Goal: Task Accomplishment & Management: Use online tool/utility

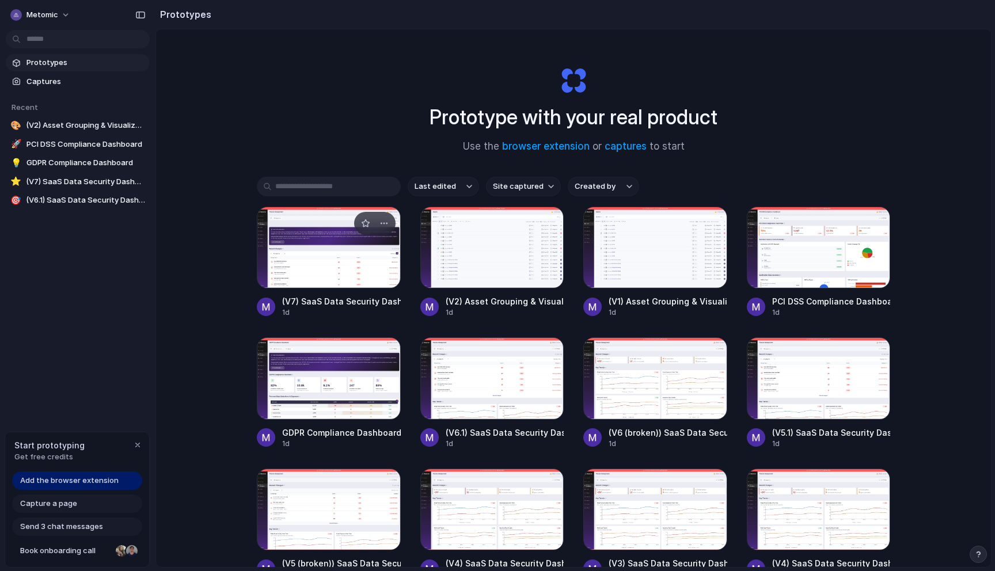
click at [337, 261] on div at bounding box center [329, 248] width 144 height 82
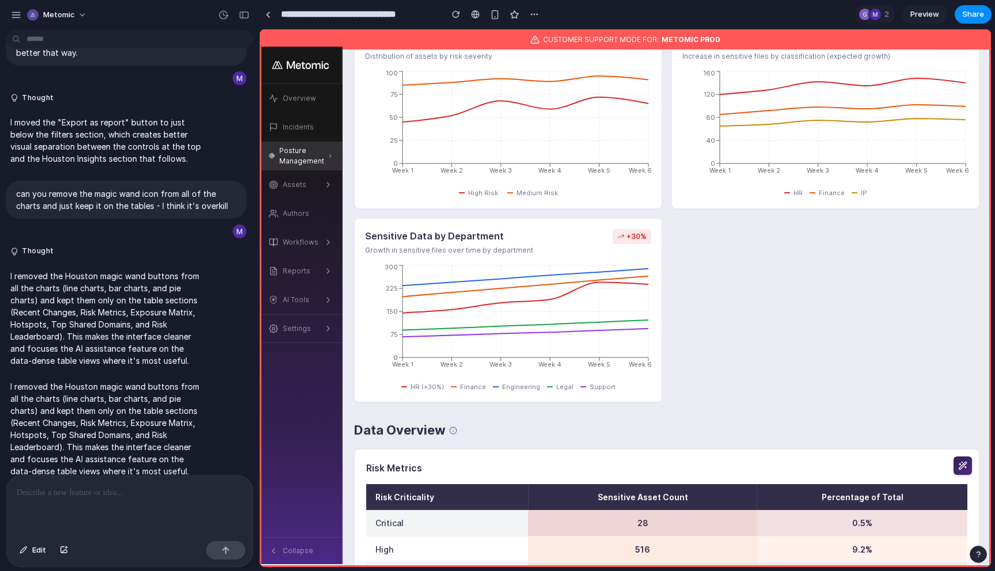
scroll to position [768, 0]
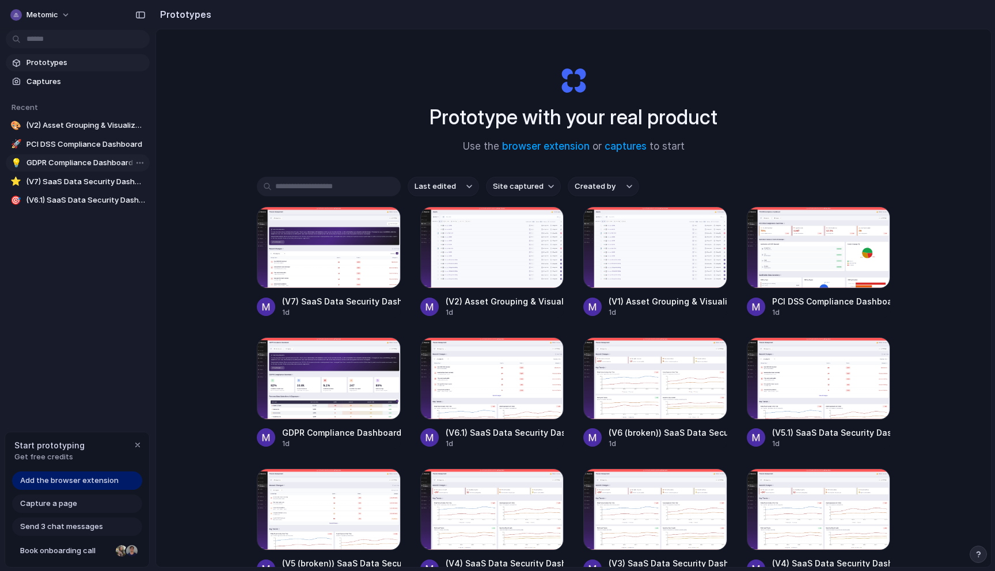
click at [93, 164] on span "GDPR Compliance Dashboard" at bounding box center [85, 163] width 119 height 12
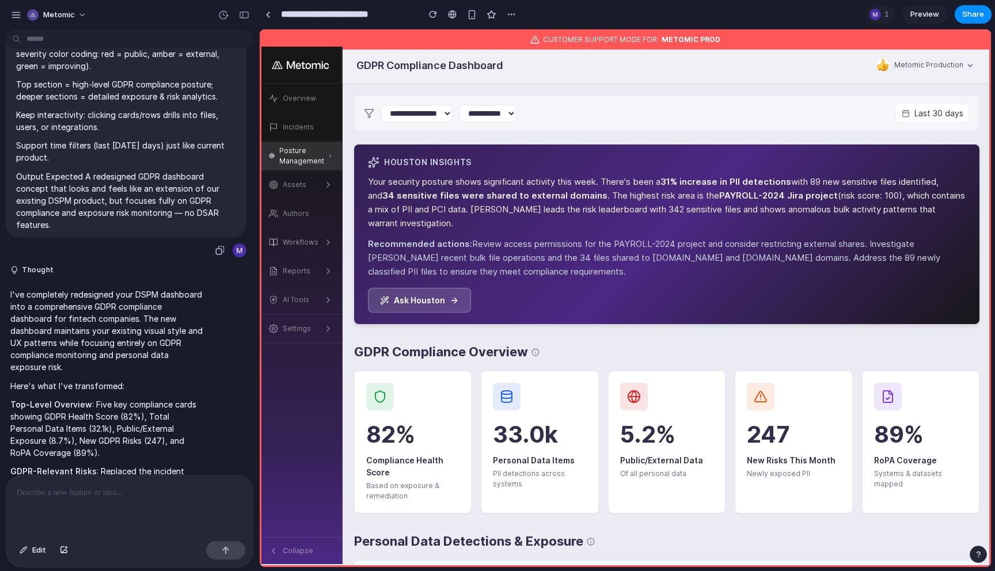
scroll to position [814, 0]
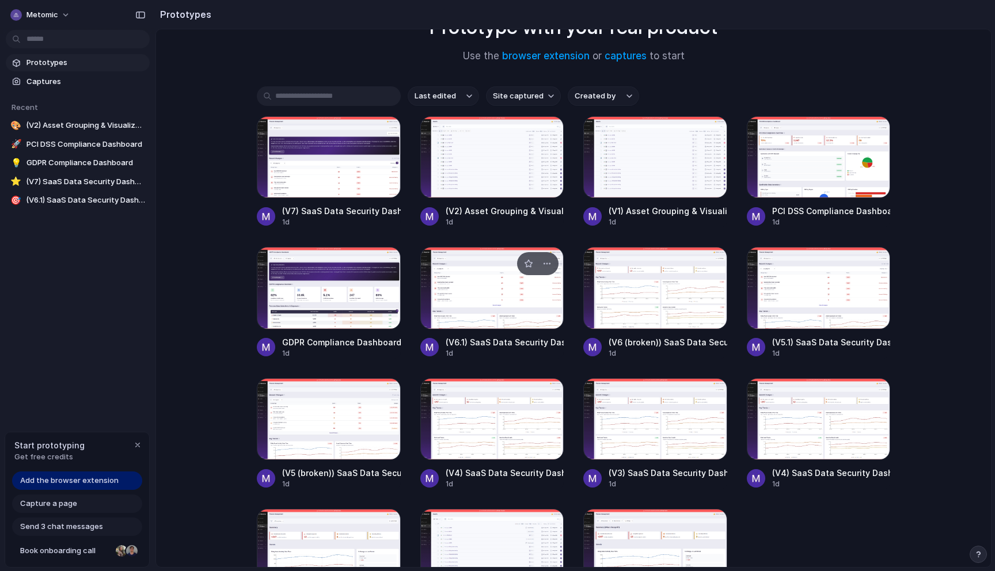
scroll to position [215, 0]
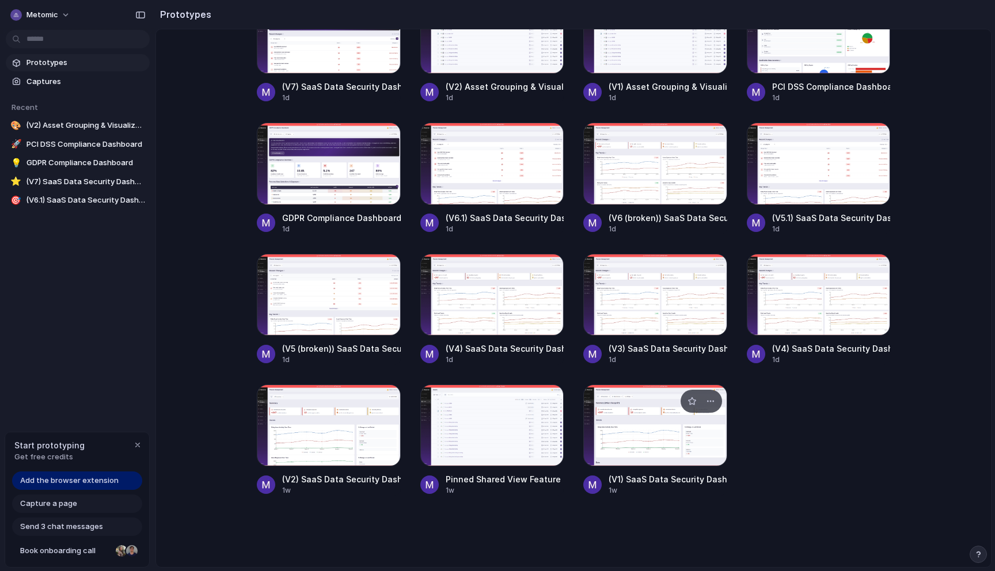
click at [652, 449] on div at bounding box center [655, 426] width 144 height 82
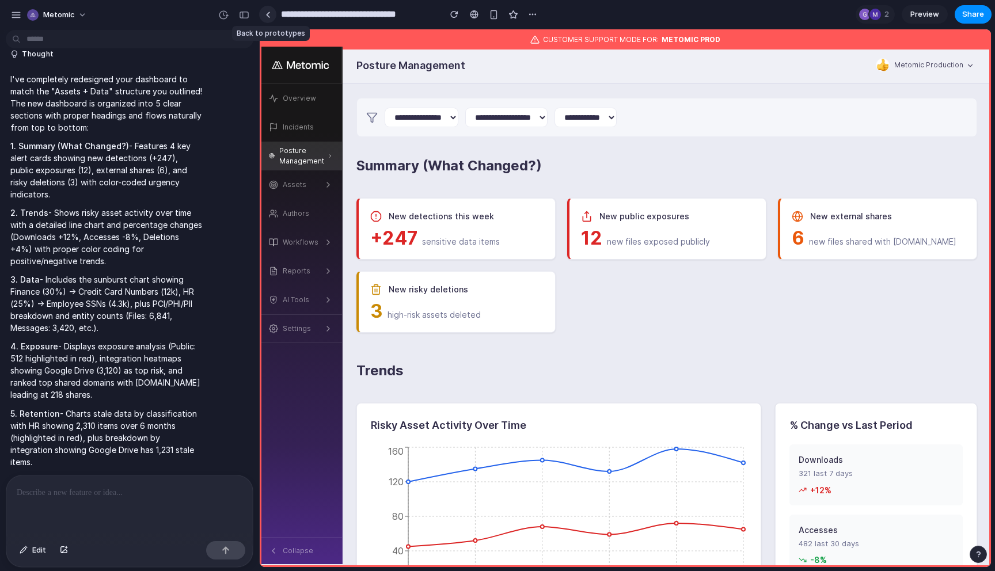
click at [268, 13] on div at bounding box center [267, 15] width 5 height 6
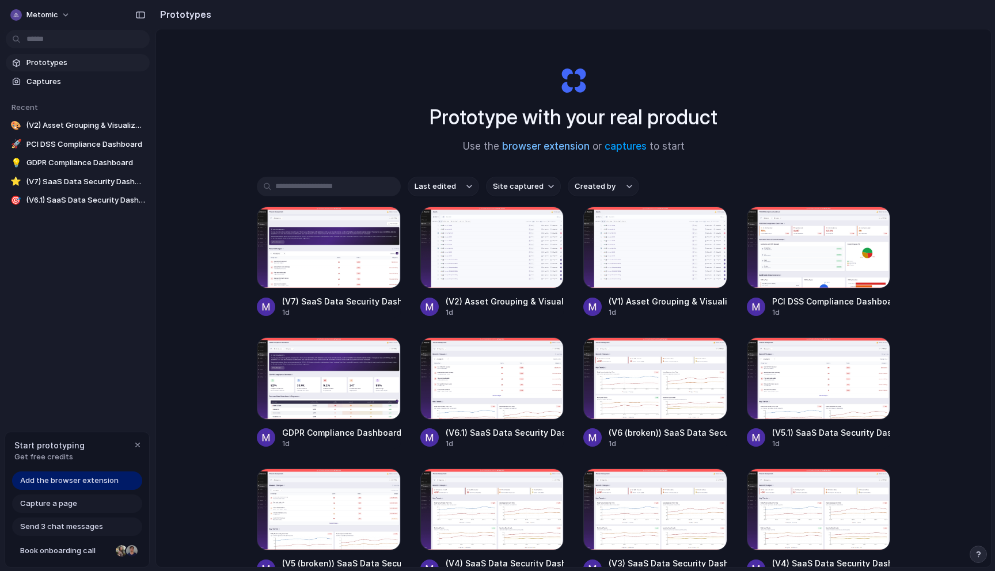
click at [542, 148] on link "browser extension" at bounding box center [546, 147] width 88 height 12
click at [633, 150] on link "captures" at bounding box center [626, 147] width 42 height 12
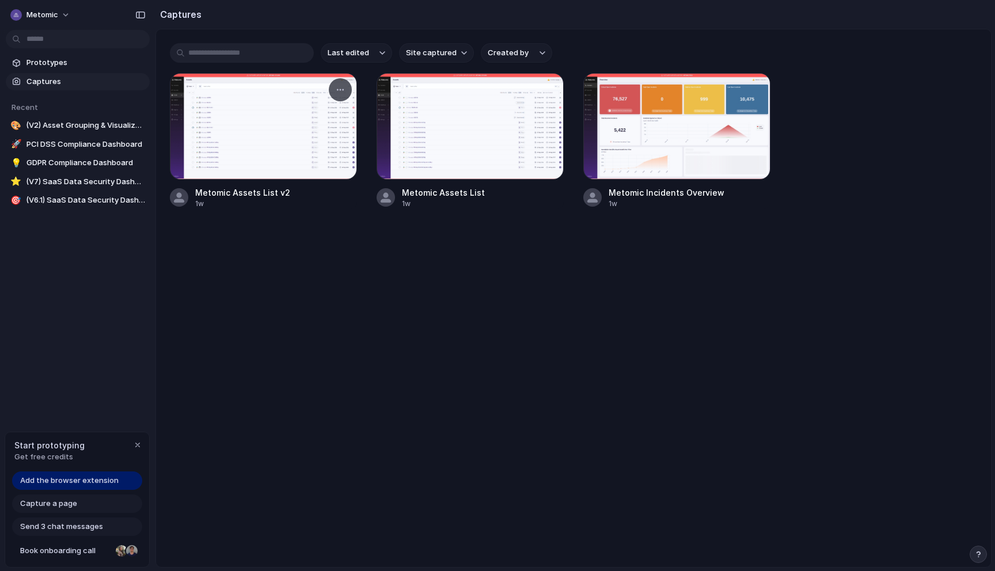
click at [280, 161] on div at bounding box center [263, 126] width 187 height 107
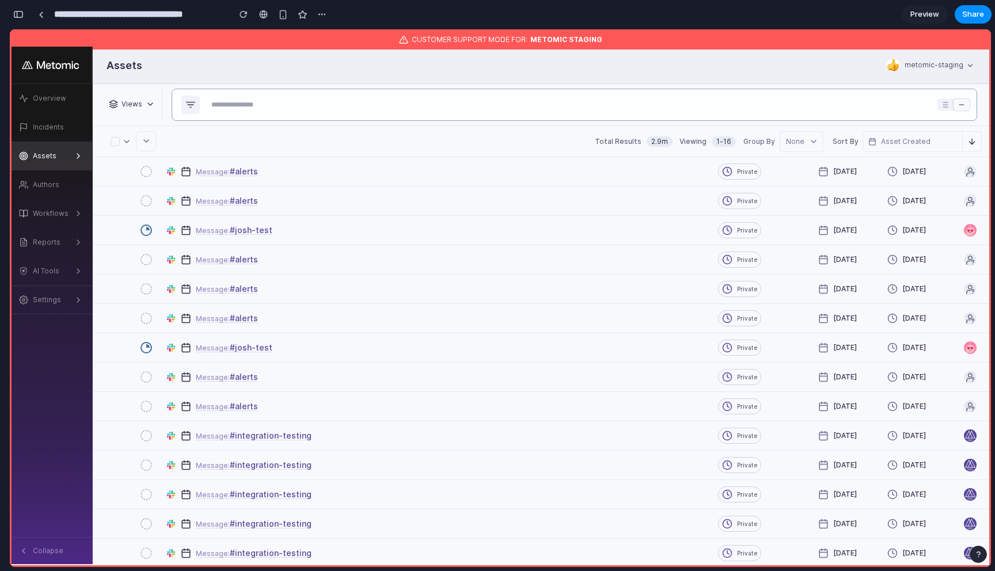
click at [271, 96] on div at bounding box center [570, 104] width 726 height 31
click at [271, 109] on input "text" at bounding box center [570, 105] width 726 height 16
click at [262, 75] on div "Assets" at bounding box center [471, 65] width 756 height 37
click at [249, 94] on div at bounding box center [570, 104] width 726 height 31
click at [248, 107] on input "text" at bounding box center [570, 105] width 726 height 16
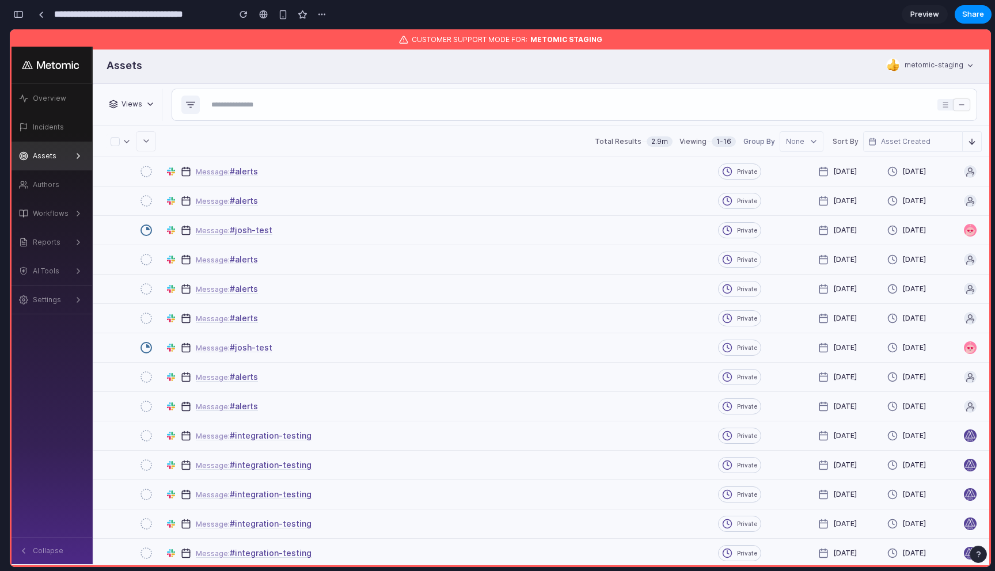
click at [240, 64] on div "Assets" at bounding box center [471, 66] width 756 height 16
click at [60, 125] on div "Incidents" at bounding box center [48, 127] width 31 height 10
click at [43, 175] on link "Authors" at bounding box center [51, 184] width 82 height 29
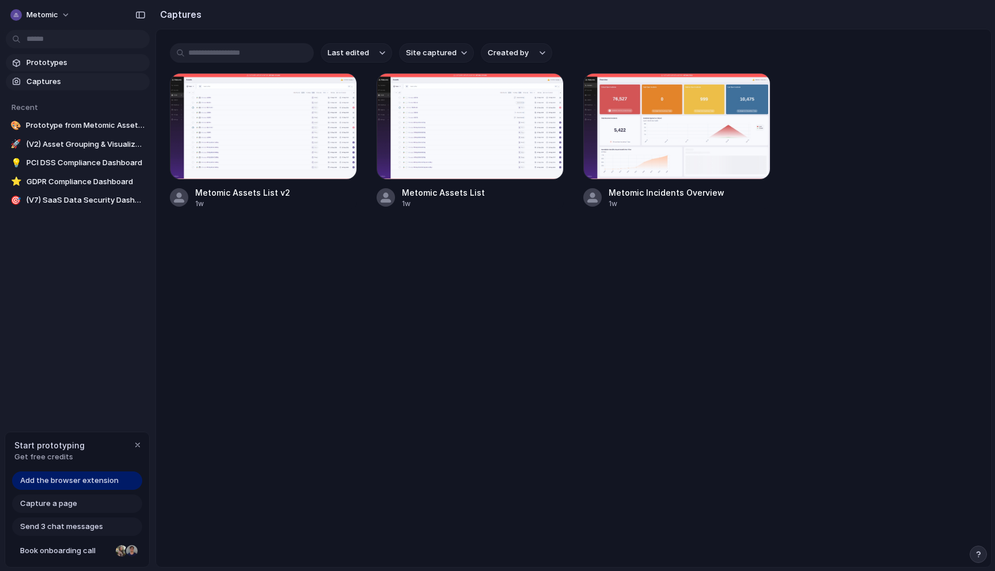
click at [67, 57] on span "Prototypes" at bounding box center [85, 63] width 119 height 12
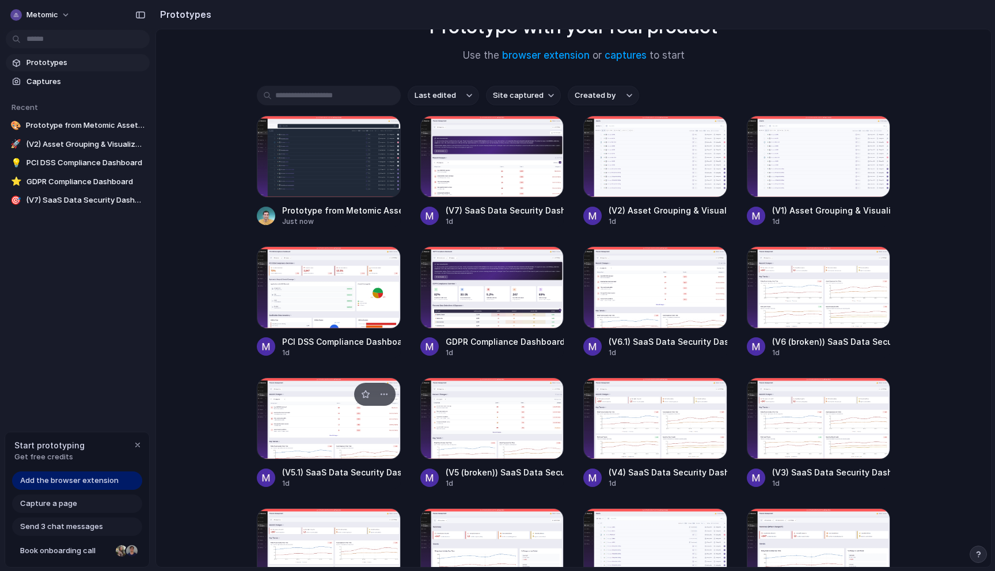
scroll to position [75, 0]
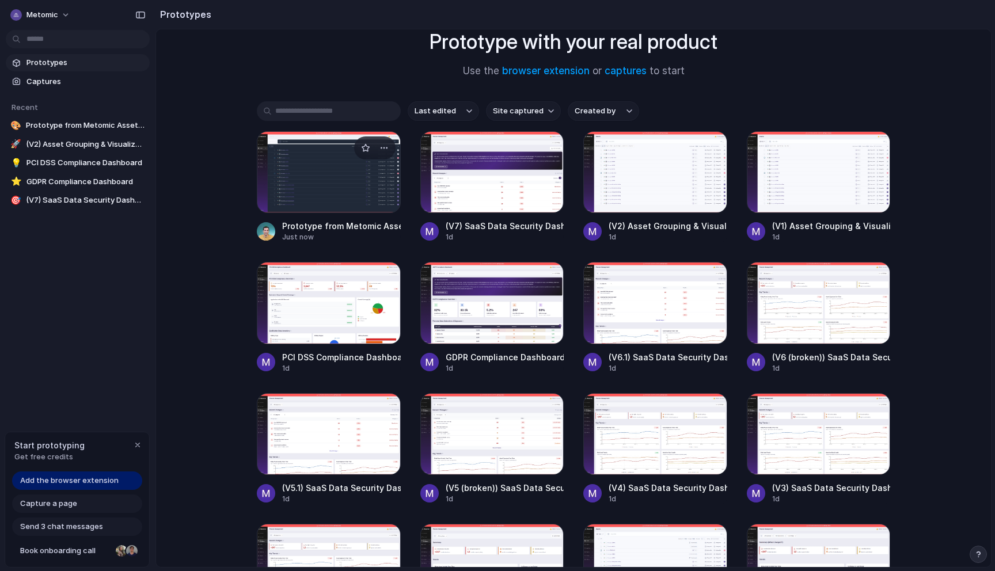
click at [328, 203] on div at bounding box center [329, 172] width 144 height 82
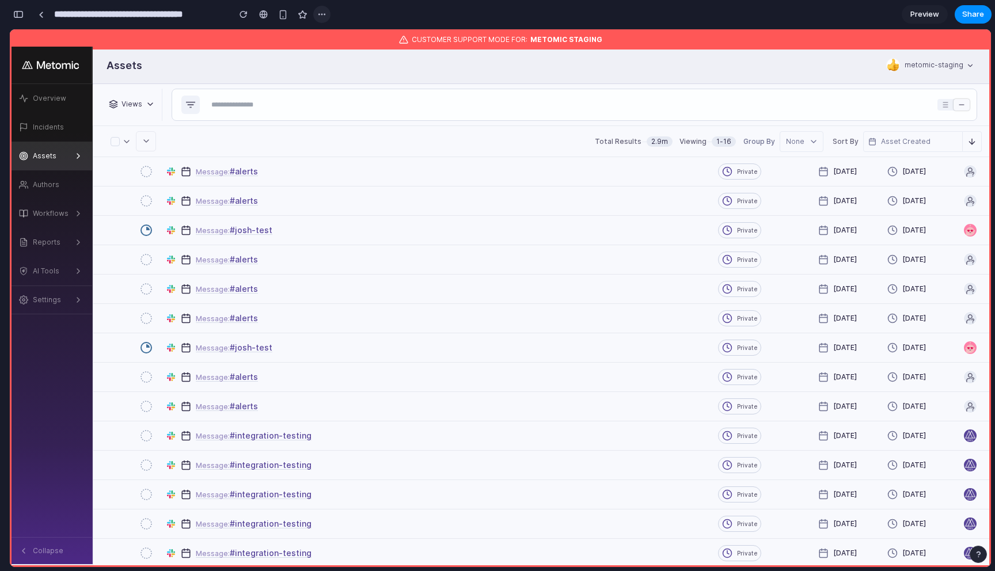
click at [313, 13] on div at bounding box center [321, 14] width 17 height 17
click at [324, 14] on div "button" at bounding box center [321, 14] width 9 height 9
click at [216, 13] on div "Duplicate Delete" at bounding box center [497, 285] width 995 height 571
click at [15, 14] on div "button" at bounding box center [18, 14] width 10 height 8
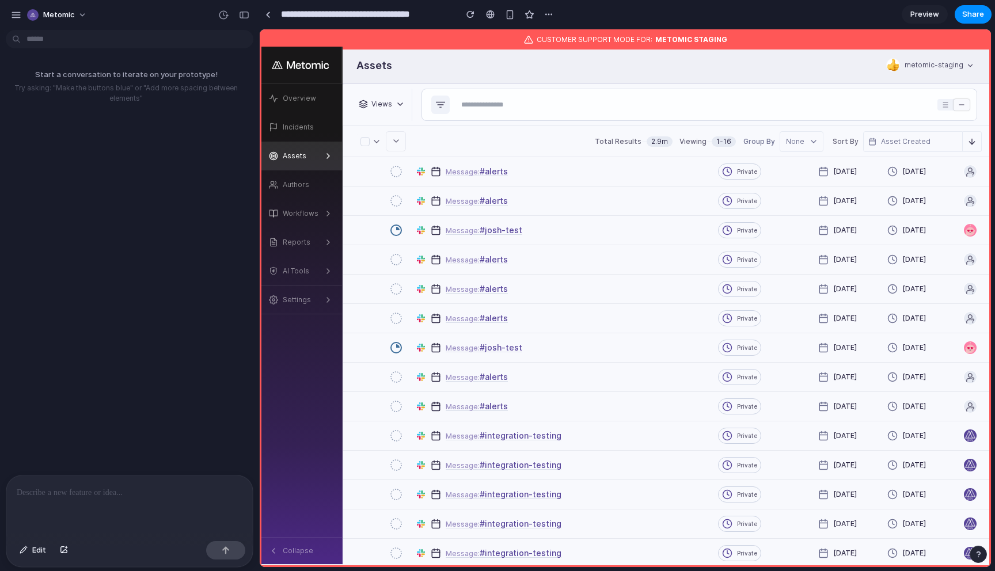
scroll to position [17, 0]
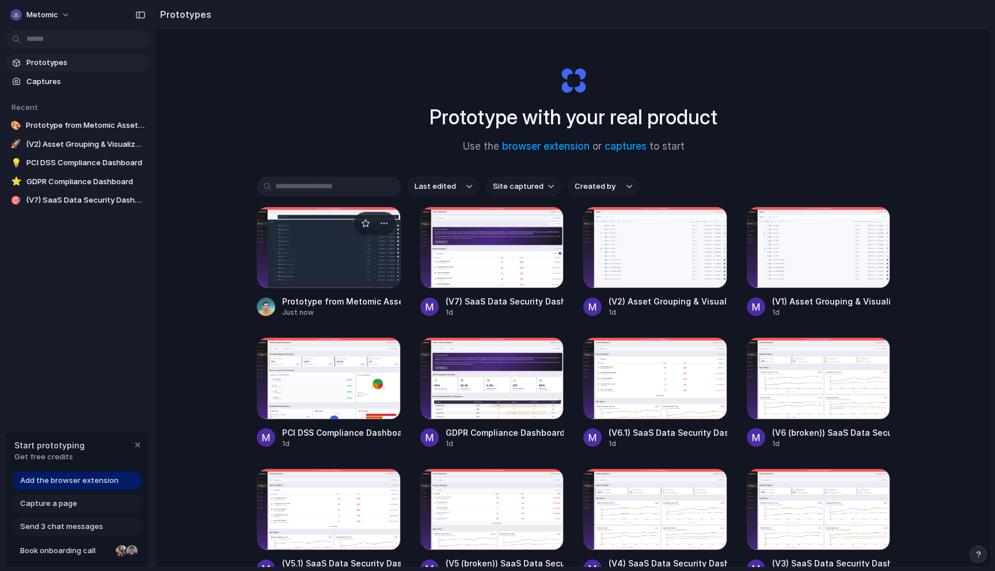
click at [280, 241] on div at bounding box center [329, 248] width 144 height 82
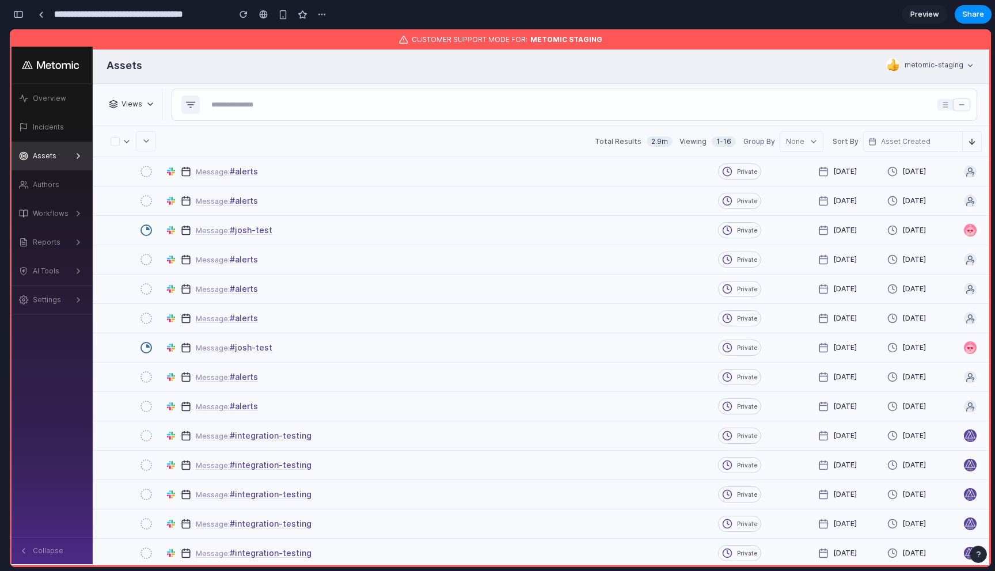
click at [22, 9] on button "button" at bounding box center [18, 14] width 18 height 18
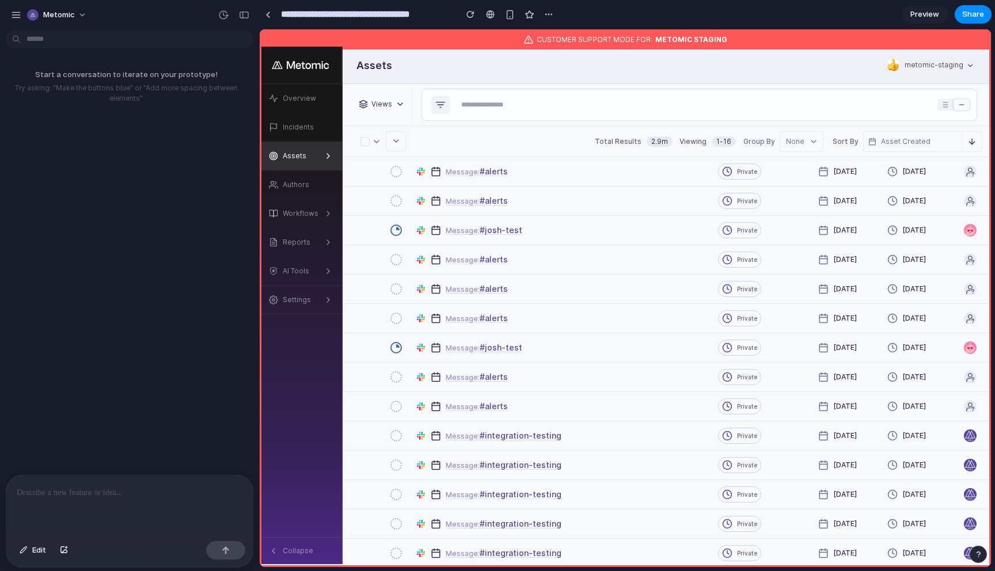
click at [103, 483] on div at bounding box center [129, 506] width 246 height 61
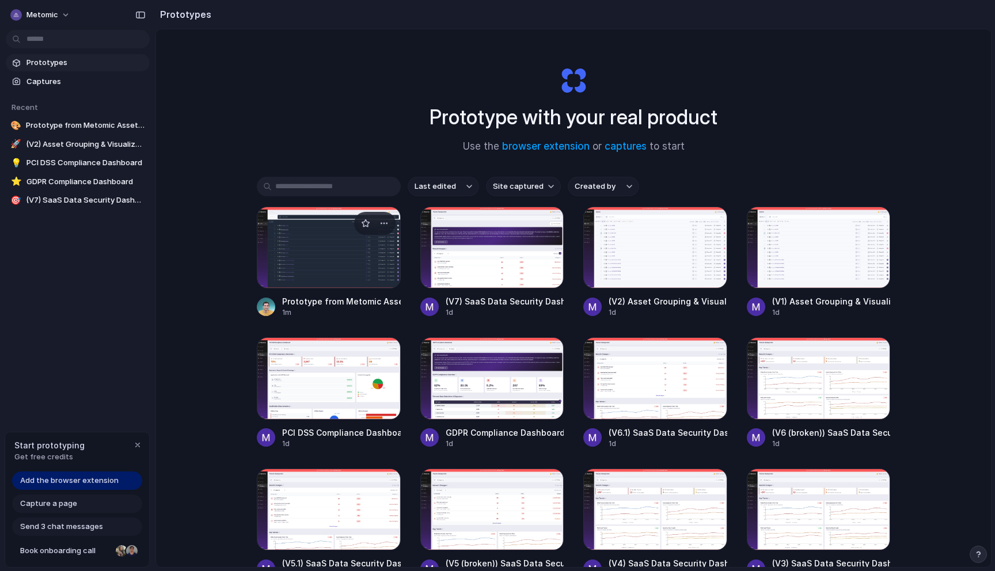
click at [344, 246] on div at bounding box center [329, 248] width 144 height 82
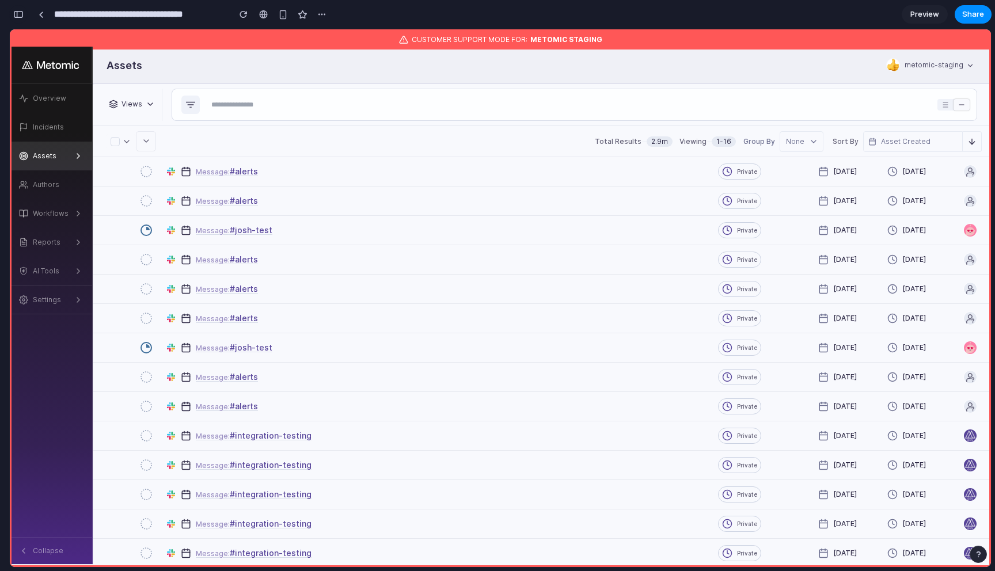
click at [21, 17] on div "button" at bounding box center [18, 14] width 10 height 8
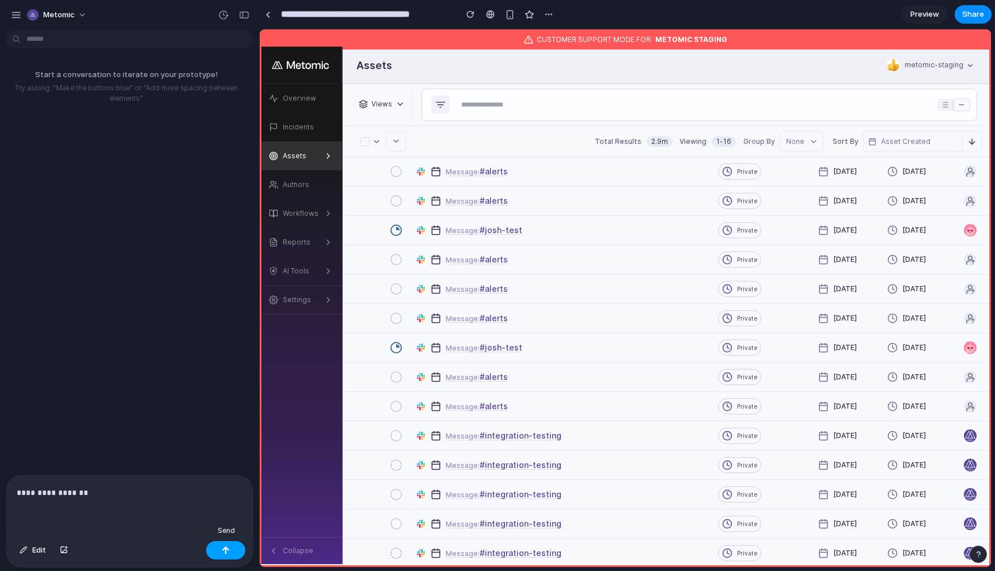
click at [222, 553] on div "button" at bounding box center [226, 551] width 8 height 8
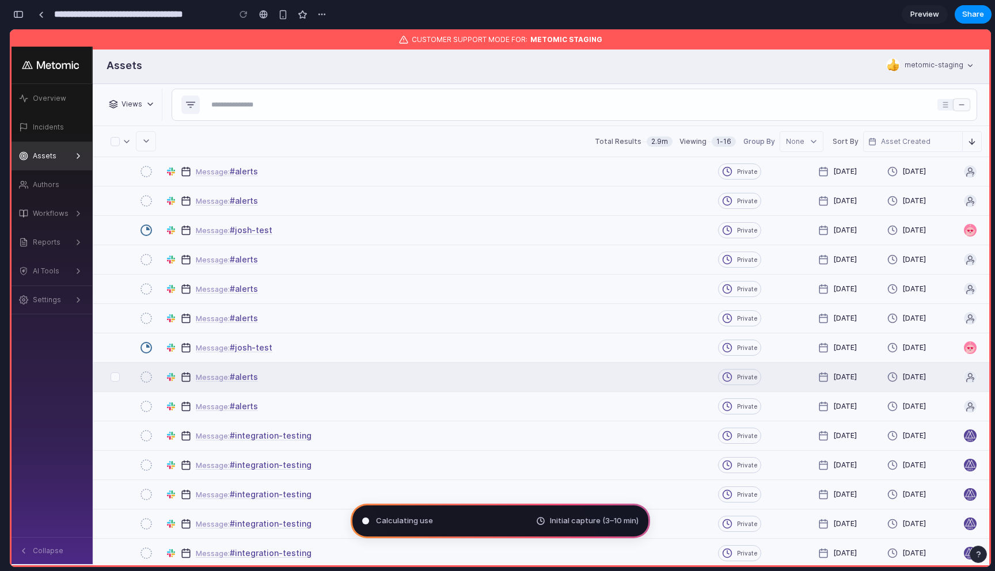
type input "**********"
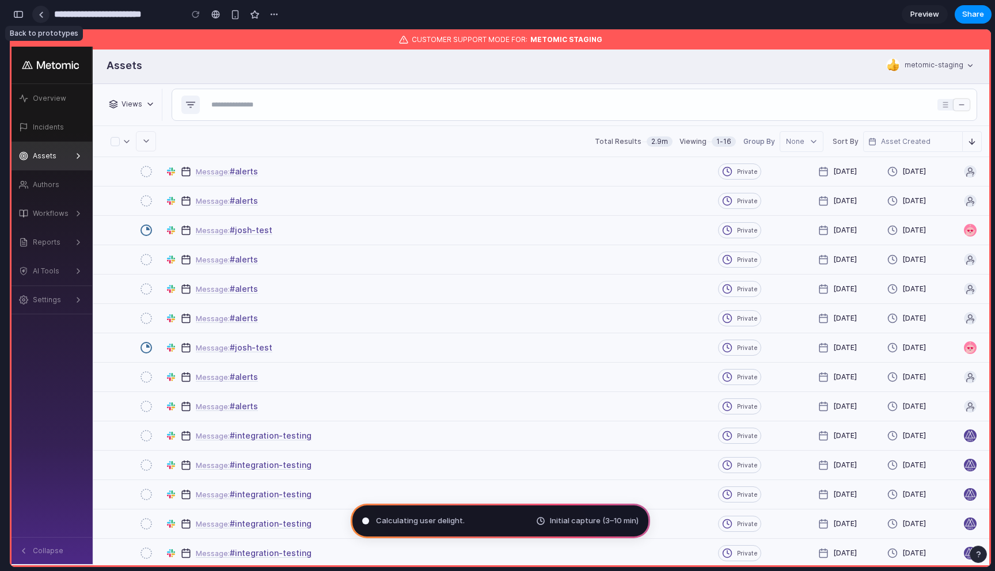
click at [39, 17] on div at bounding box center [41, 15] width 5 height 6
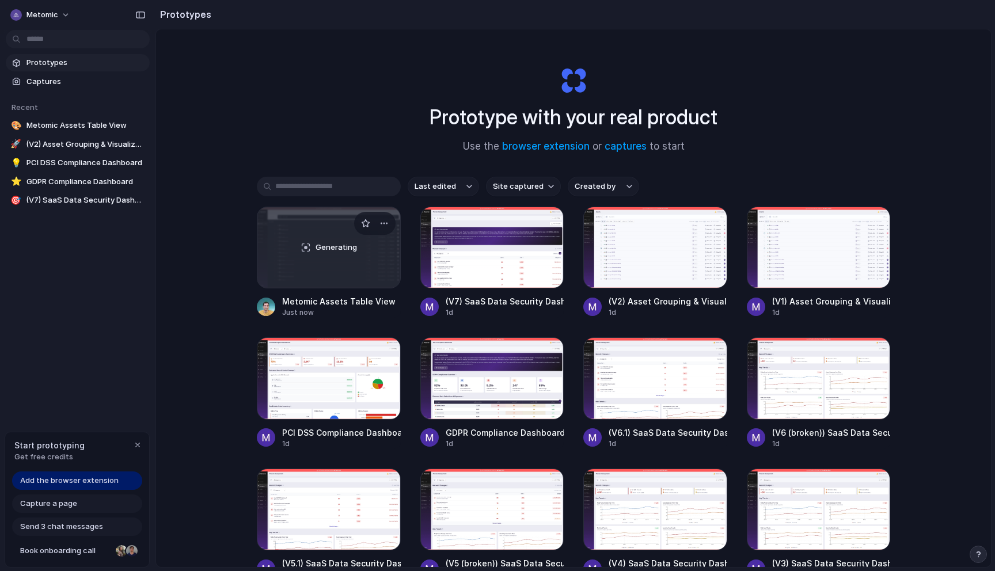
click at [292, 262] on div "Generating" at bounding box center [328, 247] width 143 height 81
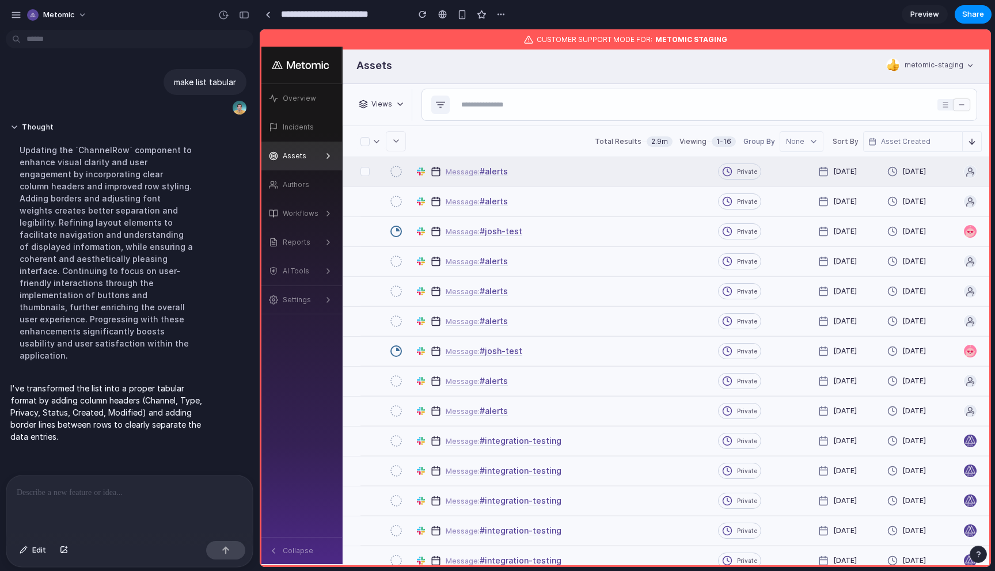
scroll to position [1, 0]
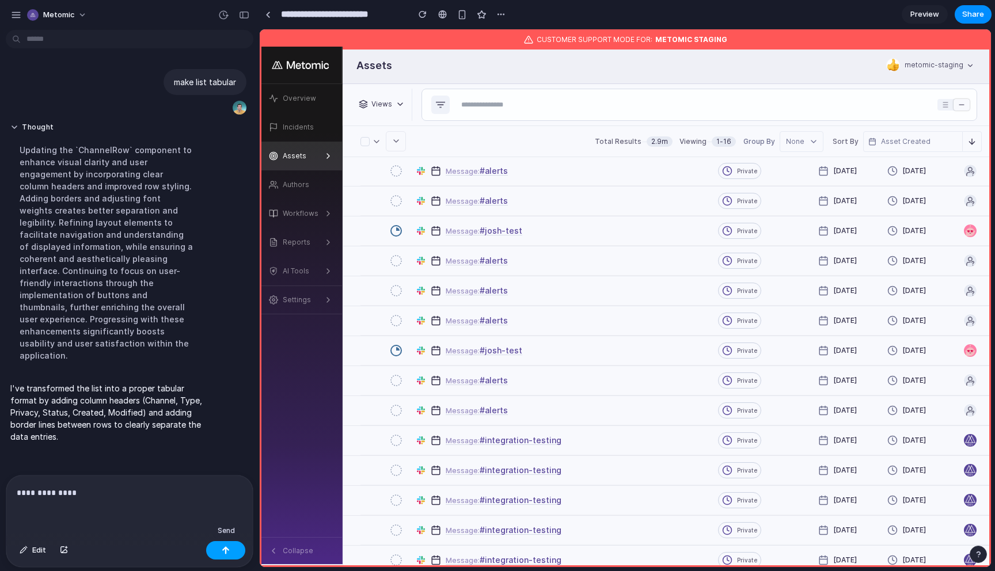
click at [227, 549] on div "button" at bounding box center [226, 551] width 8 height 8
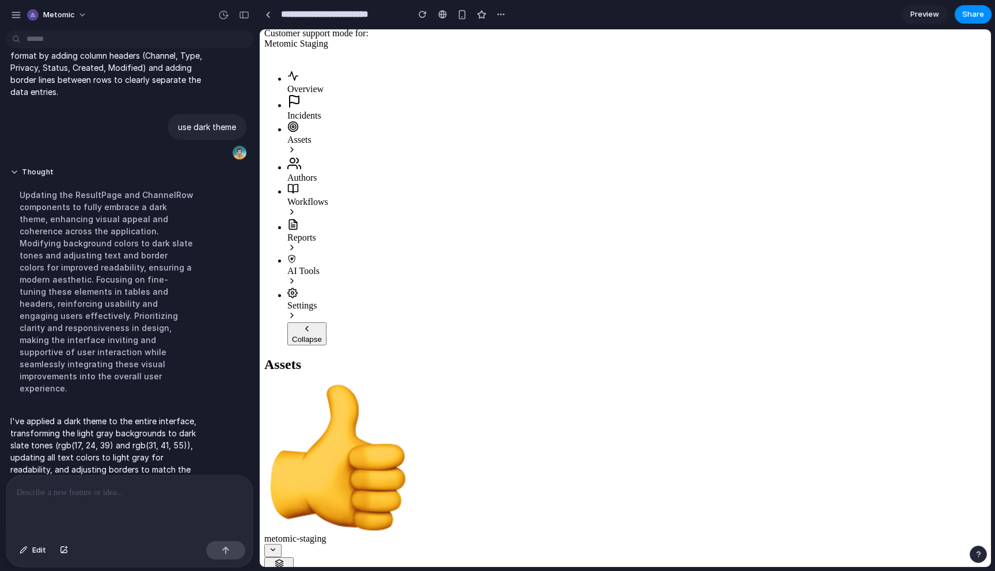
scroll to position [0, 0]
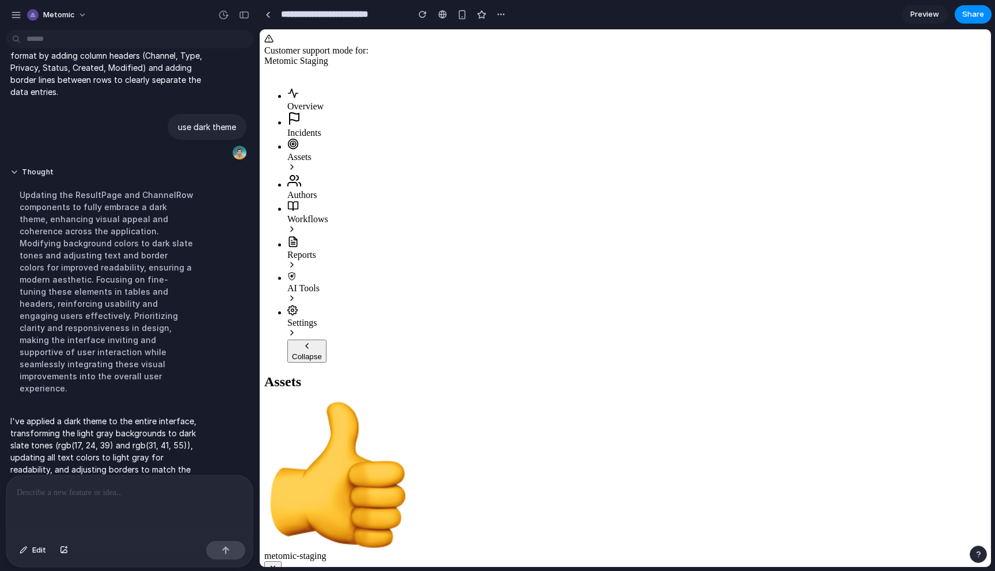
click at [88, 506] on div at bounding box center [129, 506] width 246 height 61
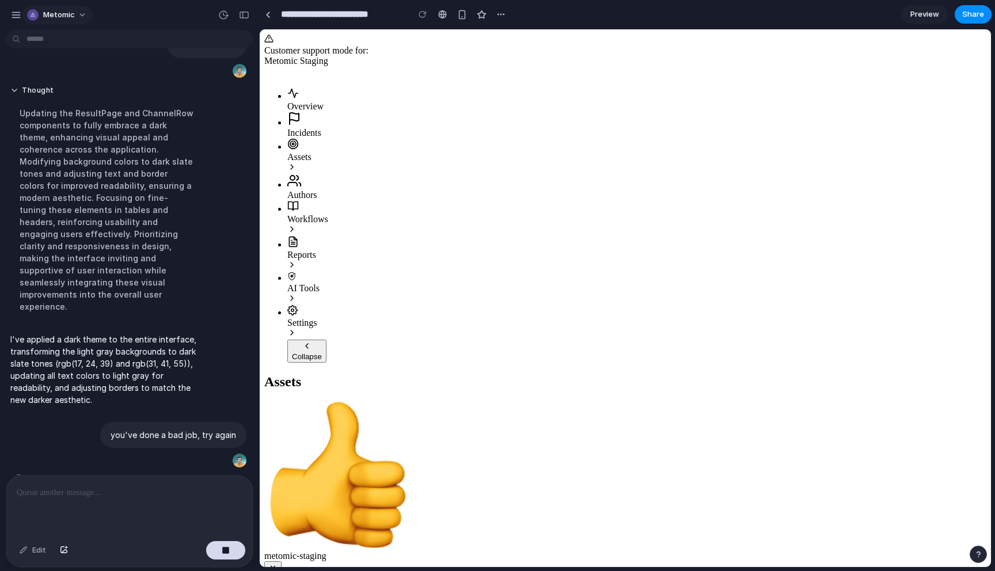
click at [63, 11] on span "Metomic" at bounding box center [59, 15] width 32 height 12
click at [86, 21] on div "Settings Invite members Change theme Sign out" at bounding box center [497, 285] width 995 height 571
click at [13, 10] on div "button" at bounding box center [16, 15] width 10 height 10
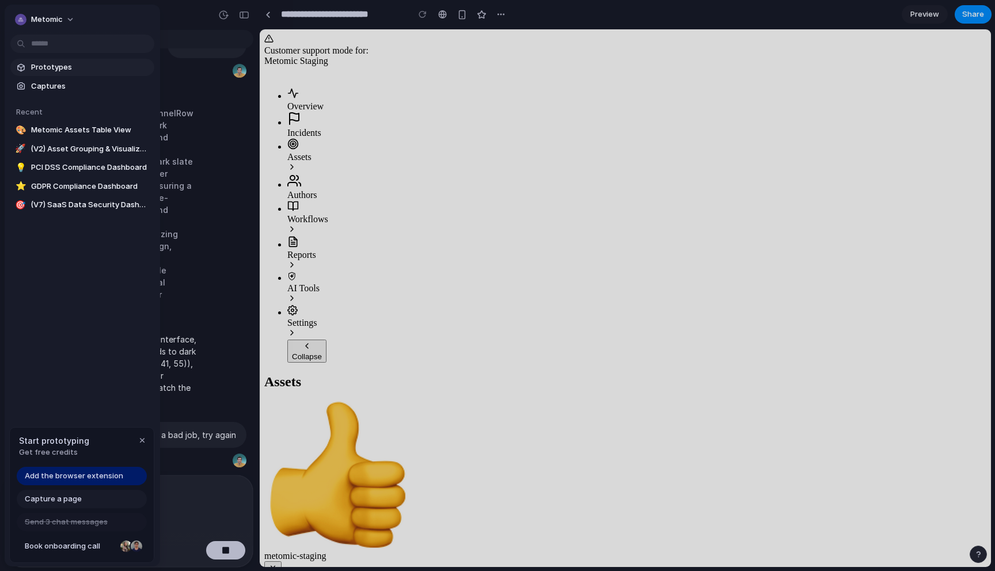
click at [58, 68] on span "Prototypes" at bounding box center [90, 68] width 119 height 12
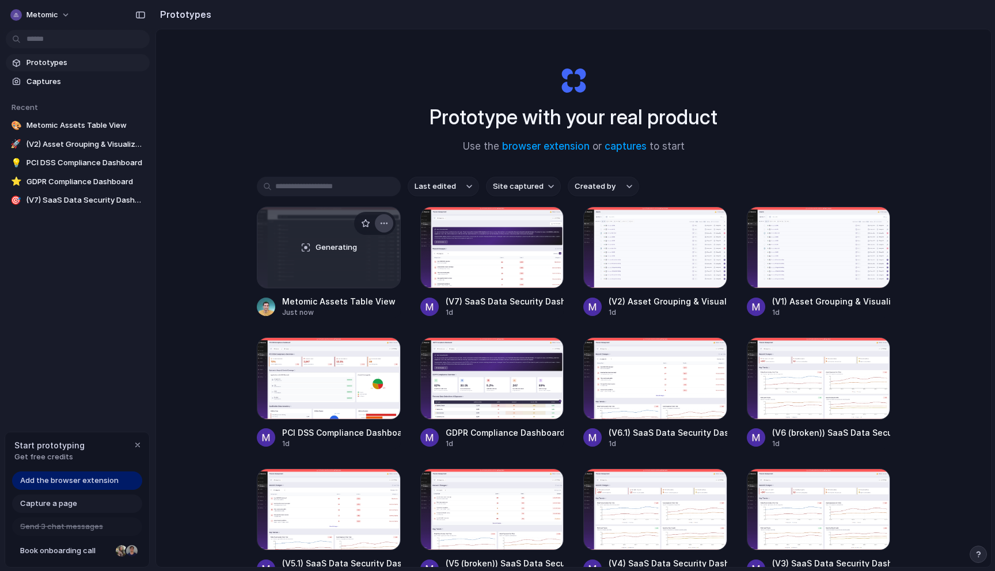
click at [382, 227] on div "button" at bounding box center [384, 223] width 9 height 9
click at [346, 267] on span "Rename" at bounding box center [342, 269] width 29 height 12
type input "**********"
click at [222, 286] on div "**********" at bounding box center [573, 328] width 835 height 599
click at [282, 275] on div "Generating" at bounding box center [328, 247] width 143 height 81
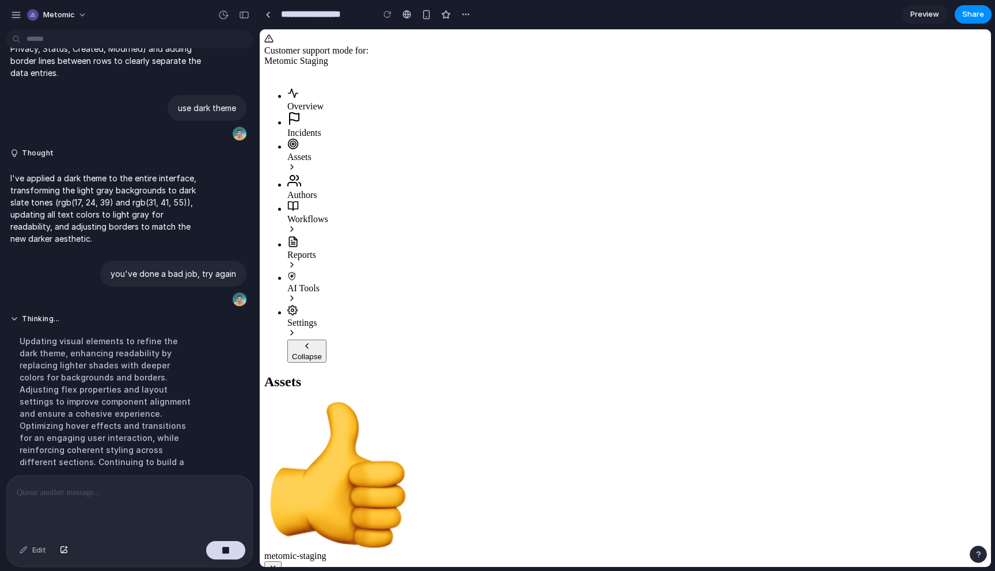
scroll to position [164, 0]
